Goal: Transaction & Acquisition: Download file/media

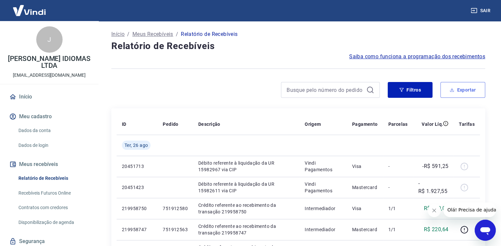
click at [458, 89] on button "Exportar" at bounding box center [463, 90] width 45 height 16
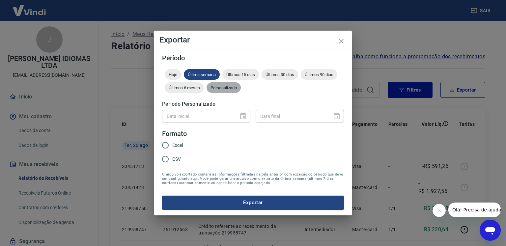
click at [231, 87] on span "Personalizado" at bounding box center [224, 87] width 34 height 5
click at [239, 116] on button "Choose date" at bounding box center [243, 116] width 13 height 13
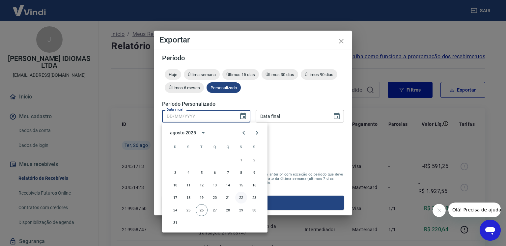
click at [241, 198] on button "22" at bounding box center [241, 198] width 12 height 12
type input "[DATE]"
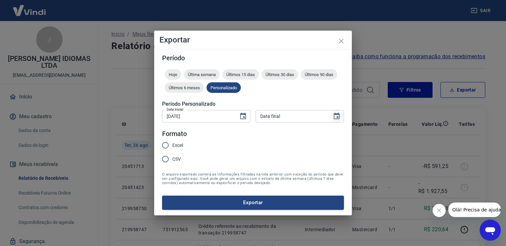
click at [334, 117] on icon "Choose date" at bounding box center [337, 116] width 8 height 8
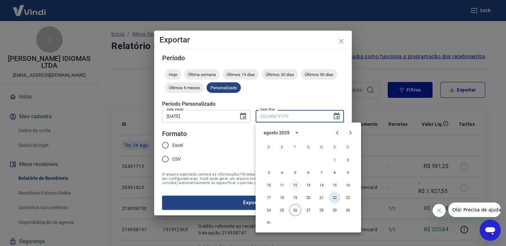
click at [336, 199] on button "22" at bounding box center [335, 198] width 12 height 12
type input "[DATE]"
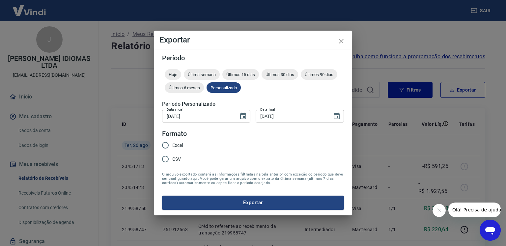
click at [178, 145] on span "Excel" at bounding box center [177, 145] width 11 height 7
click at [172, 145] on input "Excel" at bounding box center [165, 145] width 14 height 14
radio input "true"
click at [220, 203] on button "Exportar" at bounding box center [253, 203] width 182 height 14
